Goal: Task Accomplishment & Management: Complete application form

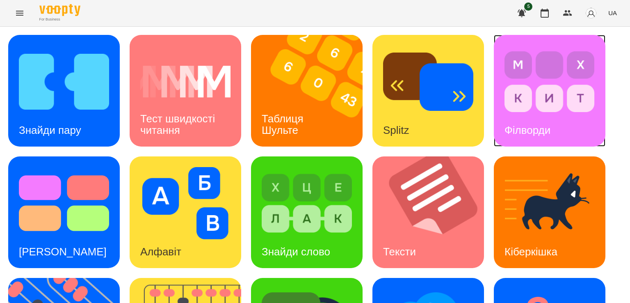
click at [559, 96] on img at bounding box center [549, 82] width 90 height 72
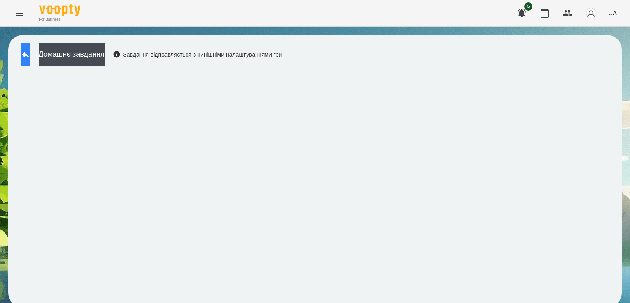
click at [29, 54] on icon at bounding box center [25, 55] width 10 height 10
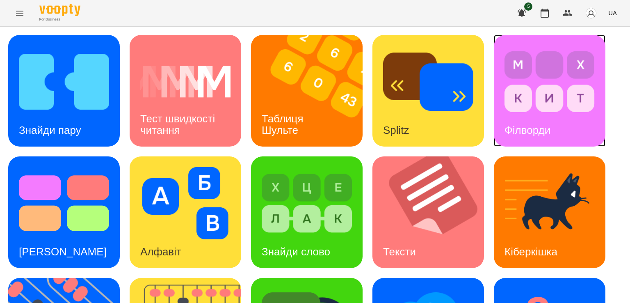
click at [570, 131] on div "Філворди" at bounding box center [550, 91] width 112 height 112
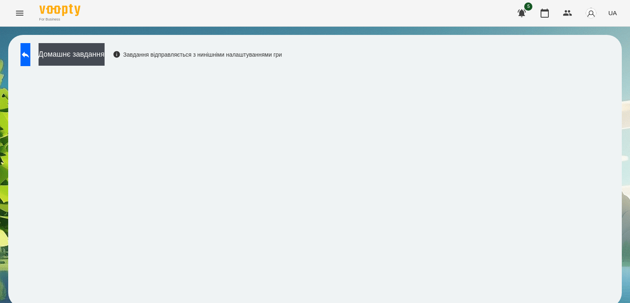
scroll to position [5, 0]
click at [30, 51] on button at bounding box center [25, 54] width 10 height 23
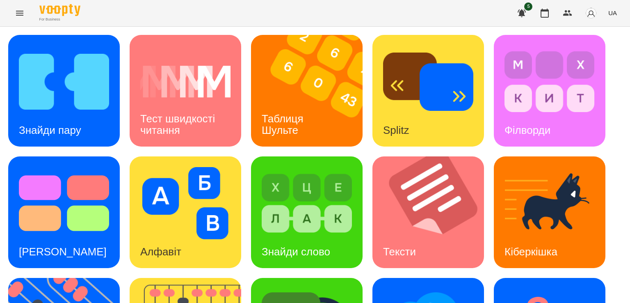
click at [312, 268] on div "Знайди пару Тест швидкості читання Таблиця [PERSON_NAME] Splitz Філворди Тест С…" at bounding box center [314, 273] width 613 height 476
click at [579, 68] on img at bounding box center [549, 82] width 90 height 72
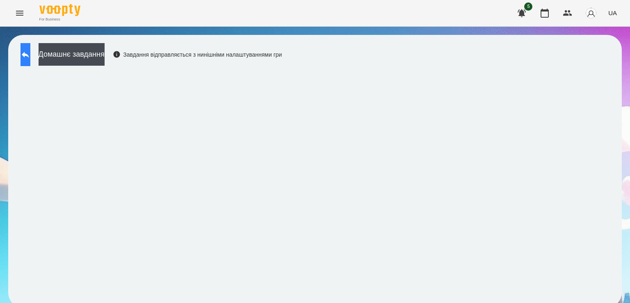
click at [30, 57] on button at bounding box center [25, 54] width 10 height 23
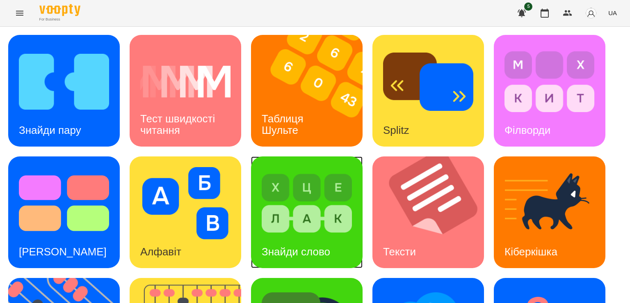
click at [318, 217] on img at bounding box center [307, 203] width 90 height 72
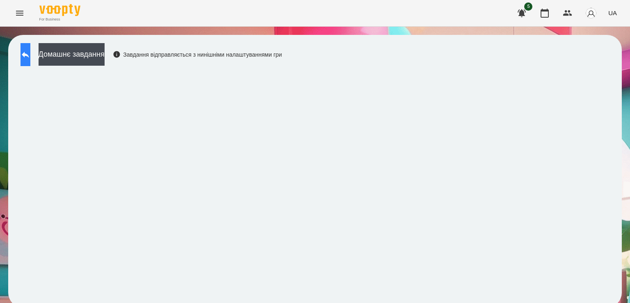
drag, startPoint x: 52, startPoint y: 53, endPoint x: 44, endPoint y: 50, distance: 7.8
click at [44, 50] on div "Домашнє завдання Завдання відправляється з нинішніми налаштуваннями гри" at bounding box center [148, 56] width 265 height 27
click at [30, 50] on button at bounding box center [25, 54] width 10 height 23
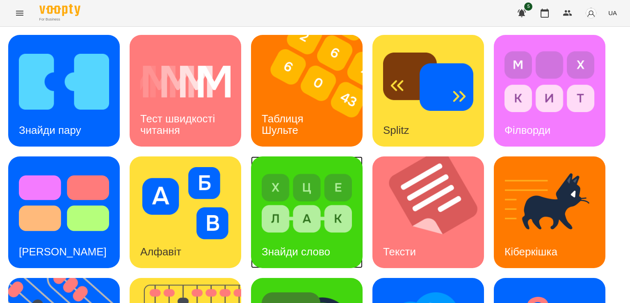
click at [333, 212] on img at bounding box center [307, 203] width 90 height 72
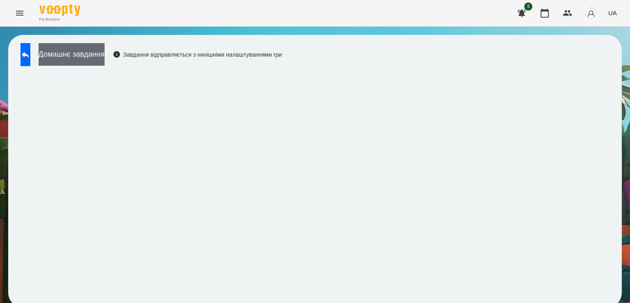
click at [95, 52] on button "Домашнє завдання" at bounding box center [72, 54] width 66 height 23
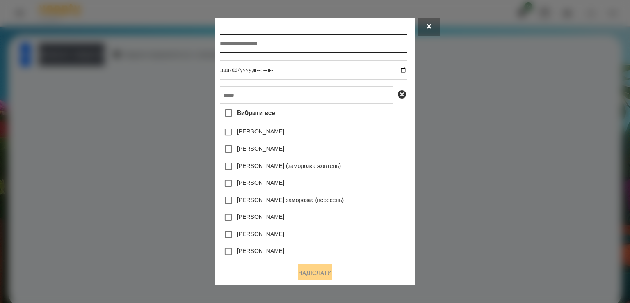
click at [257, 50] on input "text" at bounding box center [313, 43] width 187 height 19
type input "**********"
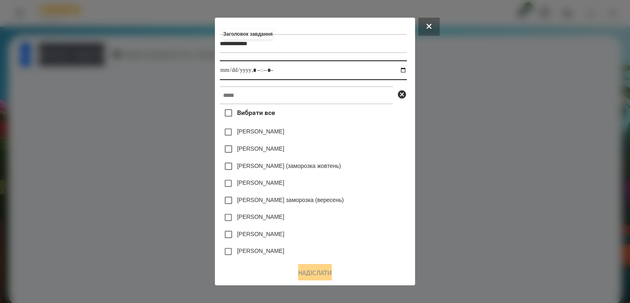
click at [220, 73] on input "datetime-local" at bounding box center [313, 70] width 187 height 20
click at [252, 69] on input "datetime-local" at bounding box center [313, 70] width 187 height 20
type input "**********"
click at [236, 109] on label "Вибрати все" at bounding box center [247, 112] width 55 height 17
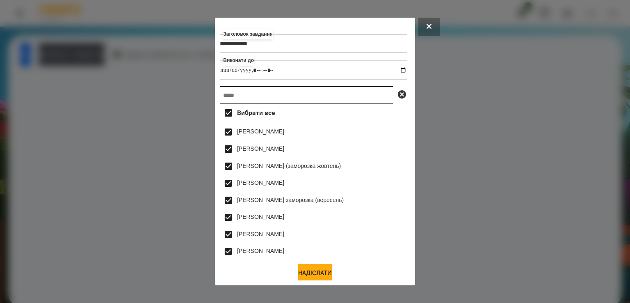
click at [235, 102] on input "text" at bounding box center [306, 95] width 173 height 18
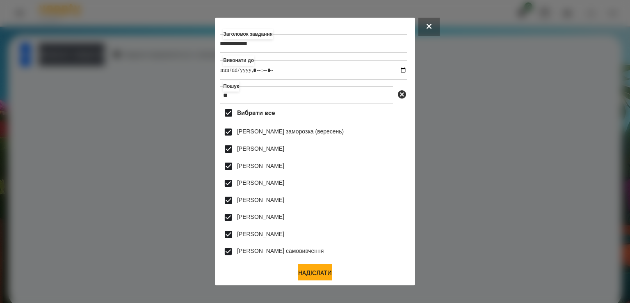
click at [237, 115] on span "Вибрати все" at bounding box center [256, 113] width 38 height 10
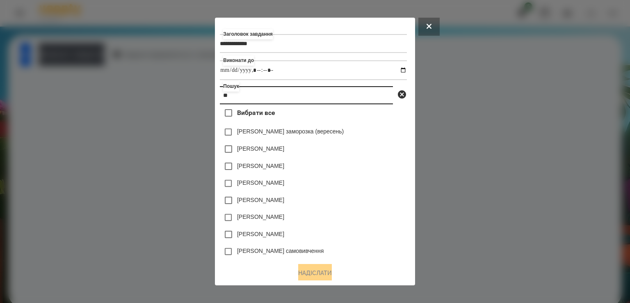
click at [240, 93] on input "**" at bounding box center [306, 95] width 173 height 18
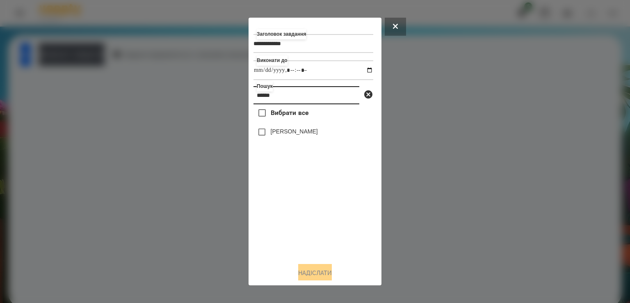
type input "******"
click at [282, 133] on label "[PERSON_NAME]" at bounding box center [294, 131] width 47 height 8
click at [309, 276] on button "Надіслати" at bounding box center [315, 273] width 34 height 18
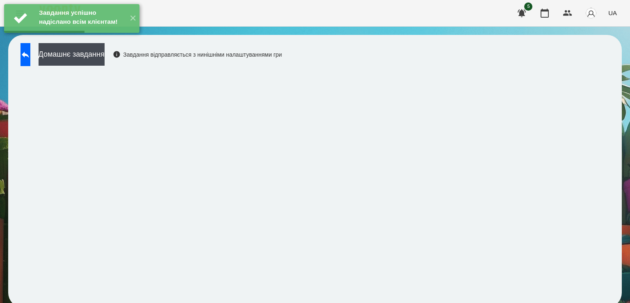
click at [108, 37] on div "Завдання успішно надіслано всім клієнтам! ✕" at bounding box center [71, 18] width 143 height 37
click at [105, 54] on button "Домашнє завдання" at bounding box center [72, 54] width 66 height 23
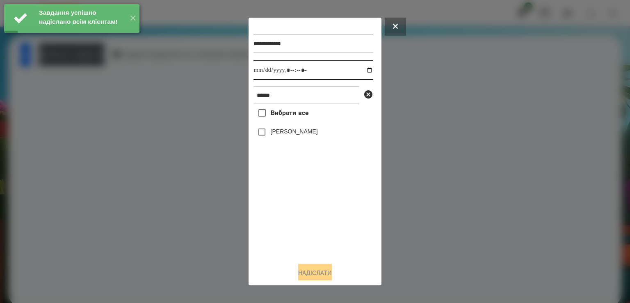
click at [267, 73] on input "datetime-local" at bounding box center [313, 70] width 120 height 20
type input "**********"
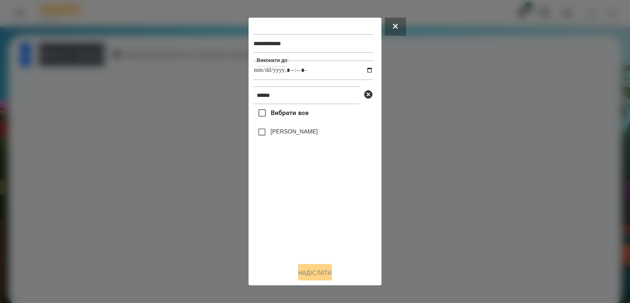
click at [280, 135] on label "[PERSON_NAME]" at bounding box center [294, 131] width 47 height 8
click at [314, 274] on button "Надіслати" at bounding box center [315, 273] width 34 height 18
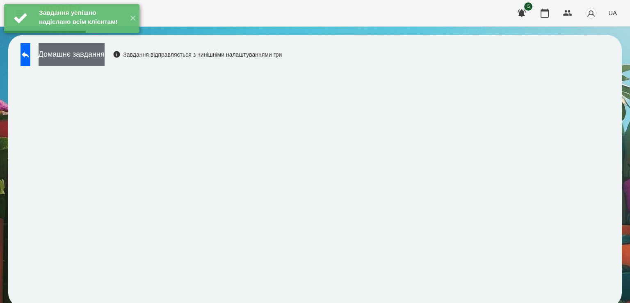
click at [88, 63] on div "Домашнє завдання Завдання відправляється з нинішніми налаштуваннями гри" at bounding box center [148, 56] width 265 height 27
click at [88, 63] on button "Домашнє завдання" at bounding box center [72, 54] width 66 height 23
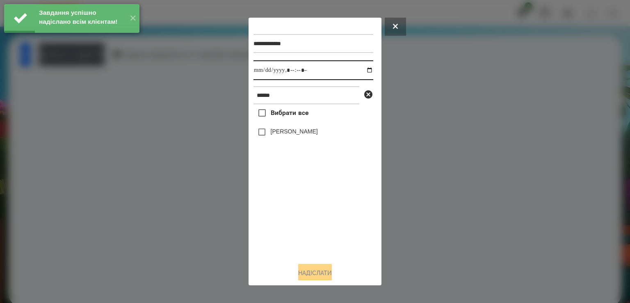
click at [259, 72] on input "datetime-local" at bounding box center [313, 70] width 120 height 20
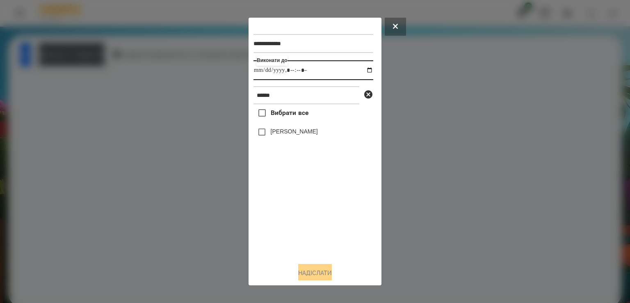
click at [259, 72] on input "datetime-local" at bounding box center [313, 70] width 120 height 20
type input "**********"
click at [271, 133] on label "[PERSON_NAME]" at bounding box center [294, 131] width 47 height 8
click at [305, 267] on button "Надіслати" at bounding box center [315, 273] width 34 height 18
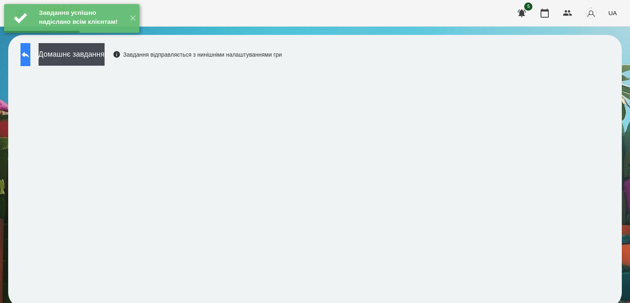
click at [29, 55] on icon at bounding box center [25, 55] width 7 height 6
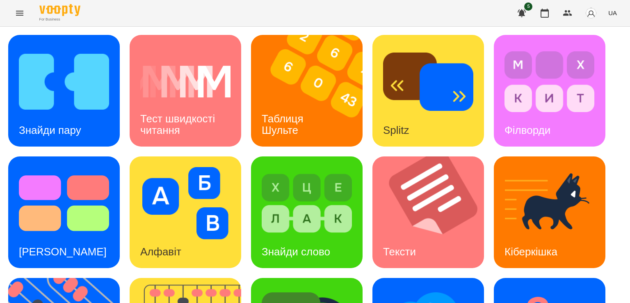
scroll to position [216, 0]
click at [444, 156] on img at bounding box center [433, 212] width 122 height 112
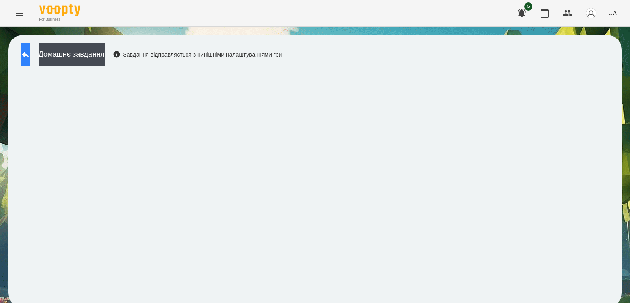
click at [30, 46] on button at bounding box center [25, 54] width 10 height 23
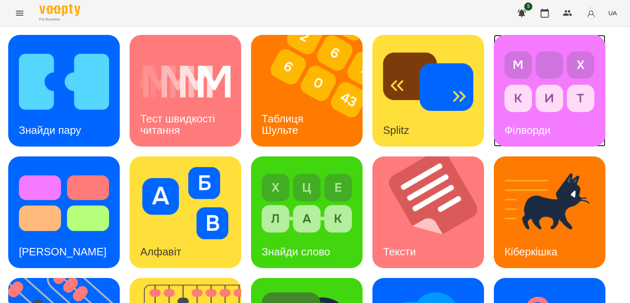
click at [523, 104] on img at bounding box center [549, 82] width 90 height 72
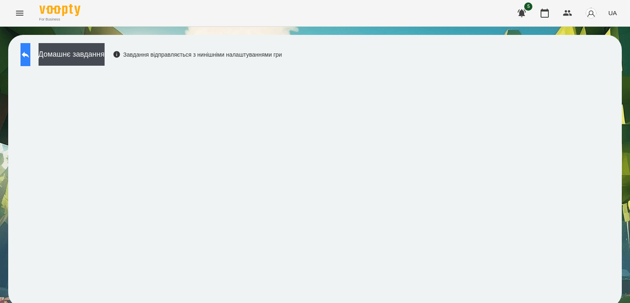
click at [30, 46] on button at bounding box center [25, 54] width 10 height 23
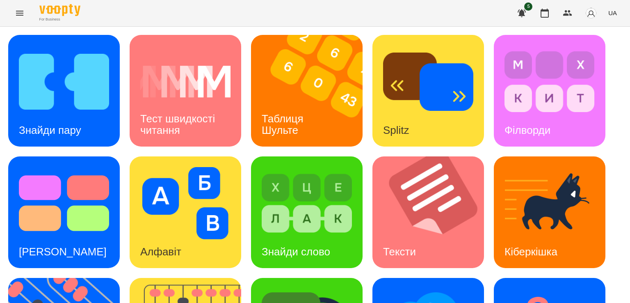
scroll to position [216, 0]
click at [405, 20] on div "For Business 5 UA" at bounding box center [315, 13] width 630 height 26
